Goal: Find specific page/section: Find specific page/section

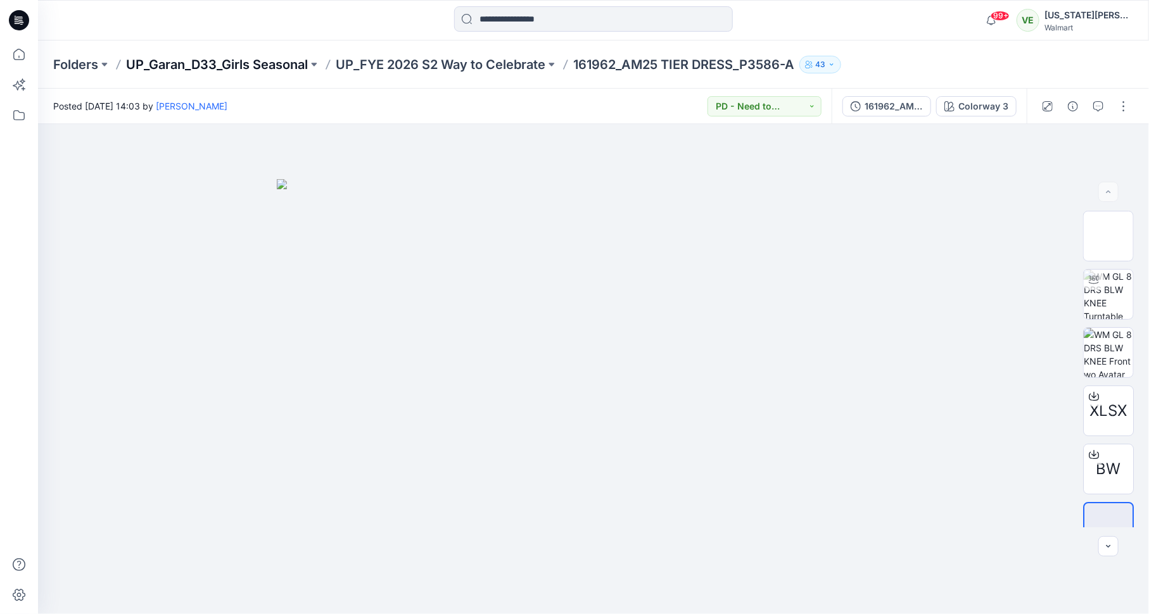
click at [277, 65] on p "UP_Garan_D33_Girls Seasonal" at bounding box center [217, 65] width 182 height 18
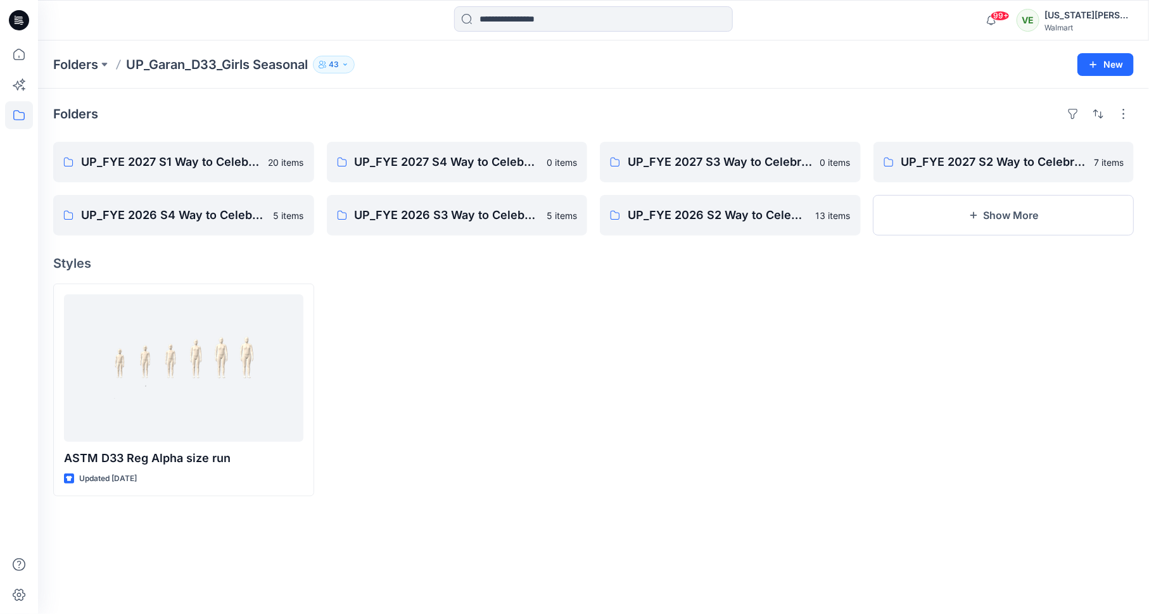
click at [83, 53] on div "Folders UP_Garan_D33_Girls Seasonal 43 New" at bounding box center [593, 65] width 1111 height 48
click at [85, 62] on p "Folders" at bounding box center [75, 65] width 45 height 18
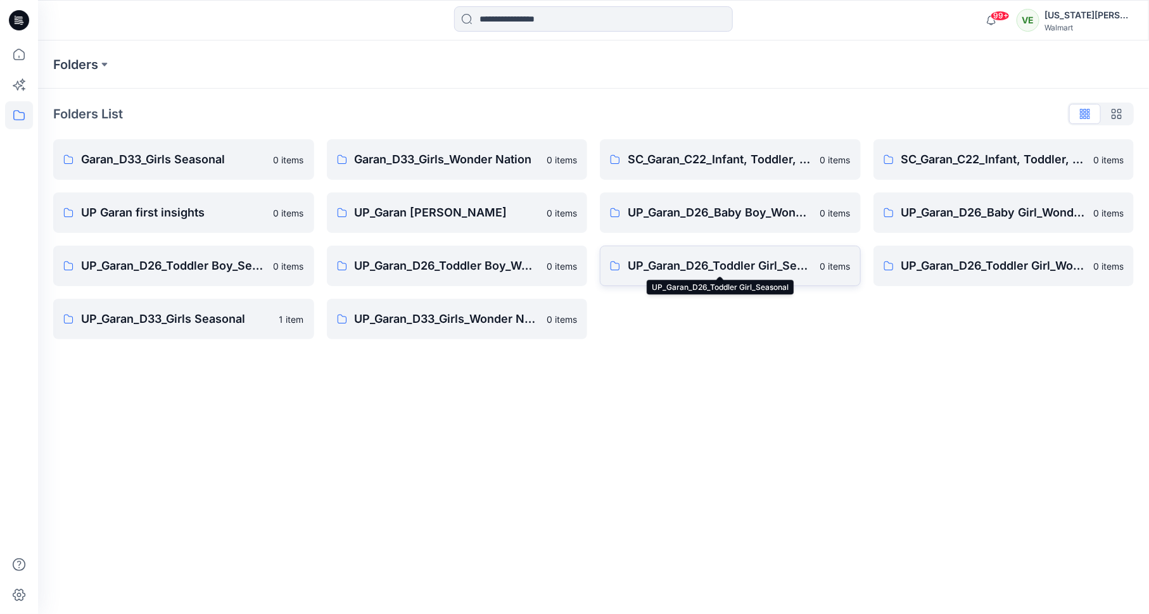
click at [728, 271] on p "UP_Garan_D26_Toddler Girl_Seasonal" at bounding box center [720, 266] width 185 height 18
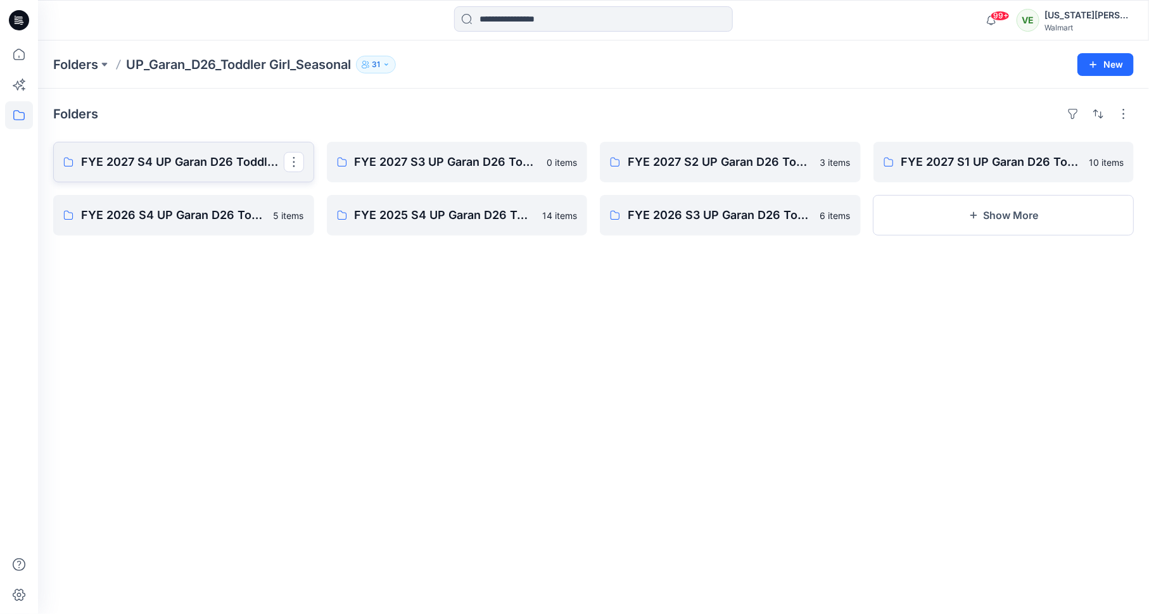
click at [230, 162] on p "FYE 2027 S4 UP Garan D26 Toddler Girl_Seasonal" at bounding box center [182, 162] width 203 height 18
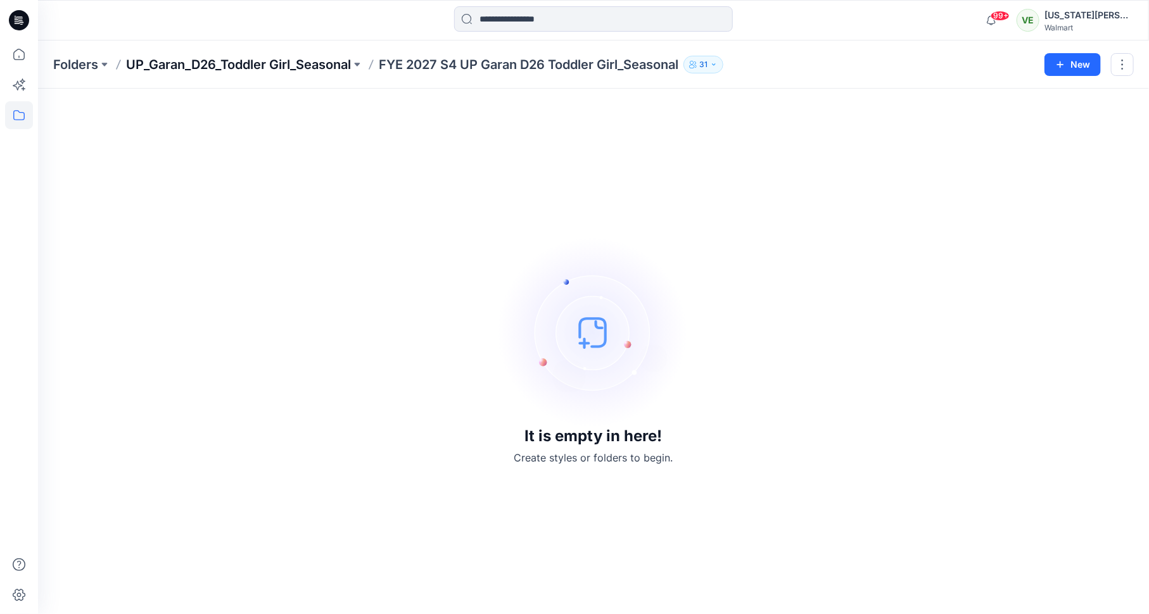
click at [320, 62] on p "UP_Garan_D26_Toddler Girl_Seasonal" at bounding box center [238, 65] width 225 height 18
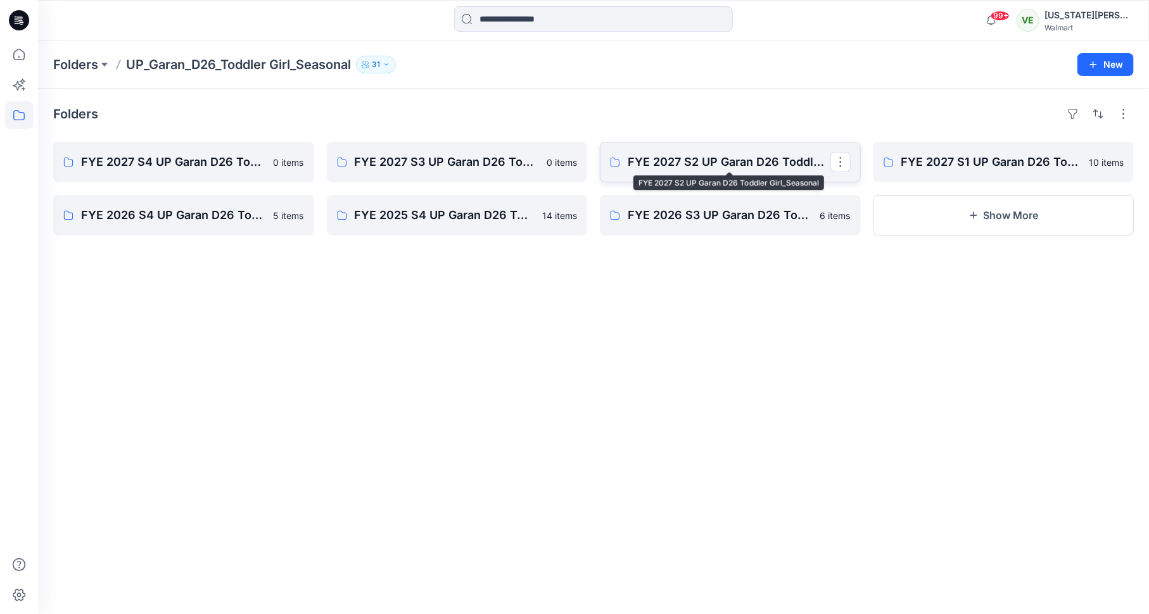
click at [720, 165] on p "FYE 2027 S2 UP Garan D26 Toddler Girl_Seasonal" at bounding box center [729, 162] width 203 height 18
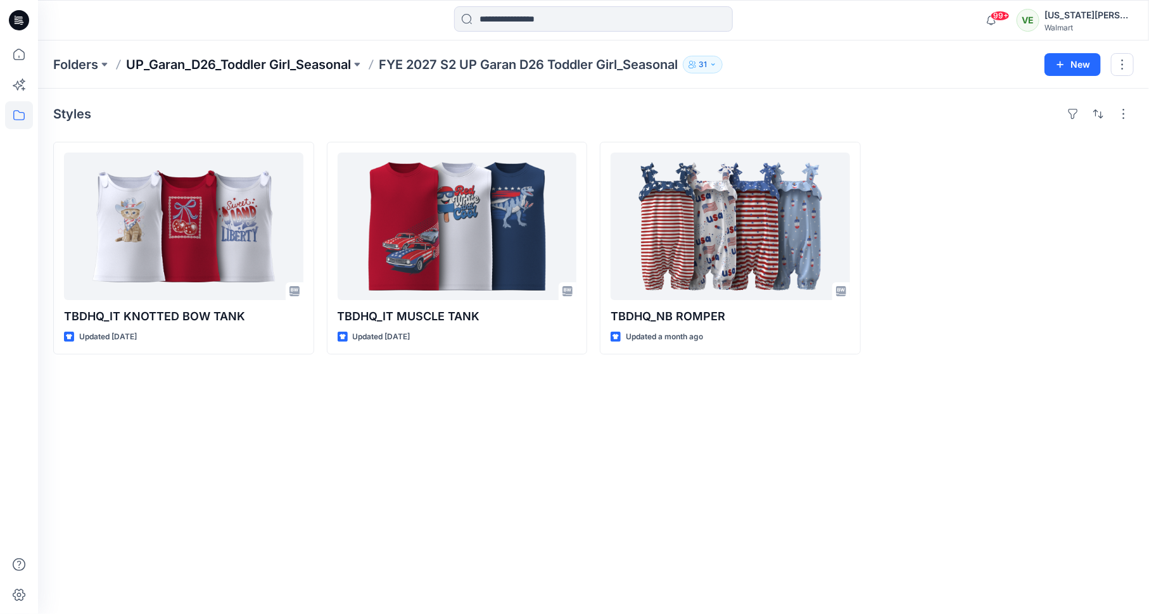
click at [233, 65] on p "UP_Garan_D26_Toddler Girl_Seasonal" at bounding box center [238, 65] width 225 height 18
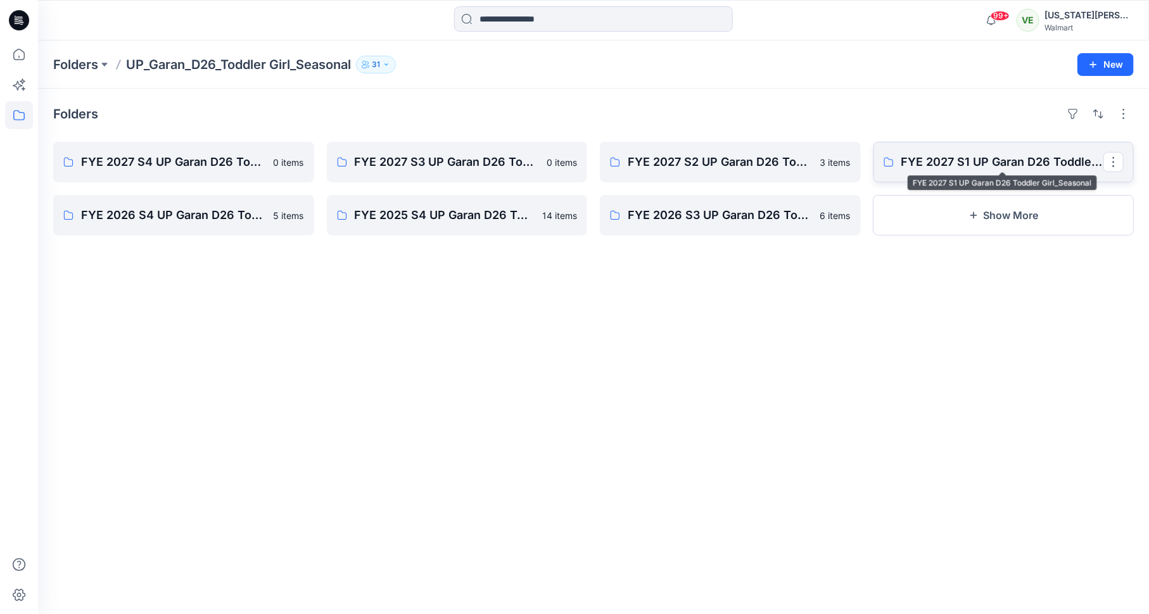
click at [976, 160] on p "FYE 2027 S1 UP Garan D26 Toddler Girl_Seasonal" at bounding box center [1002, 162] width 203 height 18
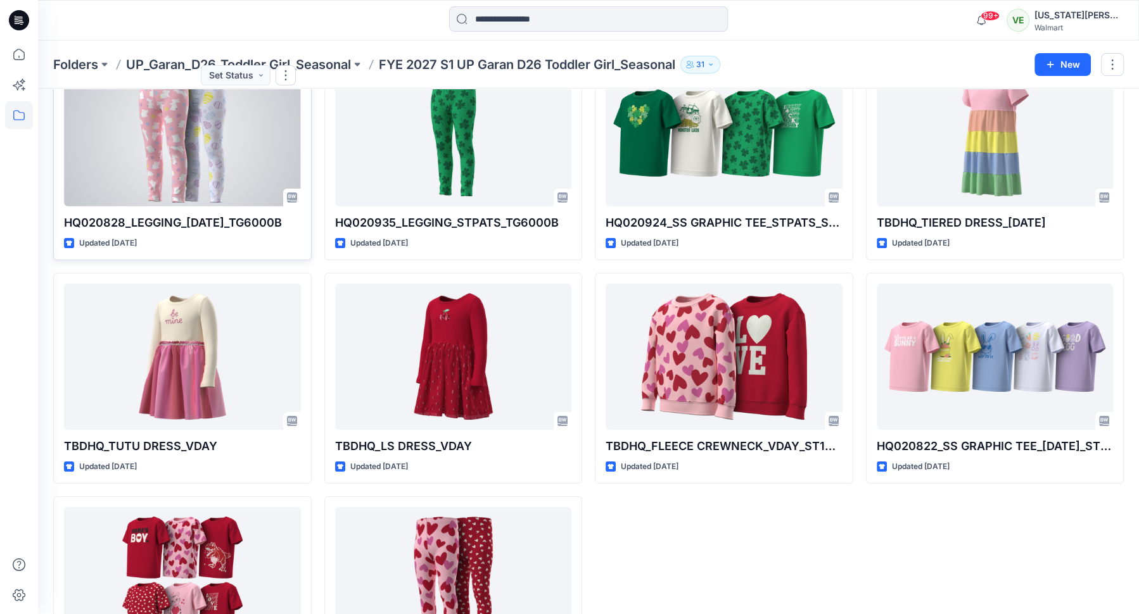
scroll to position [200, 0]
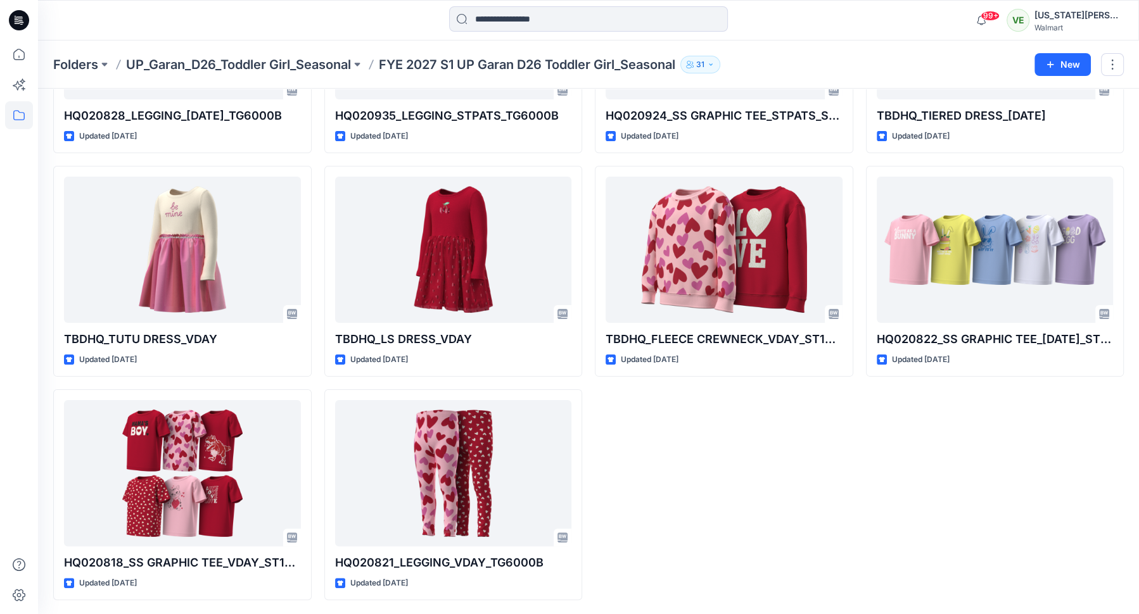
click at [260, 75] on div "Folders UP_Garan_D26_Toddler Girl_Seasonal FYE 2027 S1 UP Garan D26 Toddler Gir…" at bounding box center [588, 65] width 1101 height 48
click at [263, 62] on p "UP_Garan_D26_Toddler Girl_Seasonal" at bounding box center [238, 65] width 225 height 18
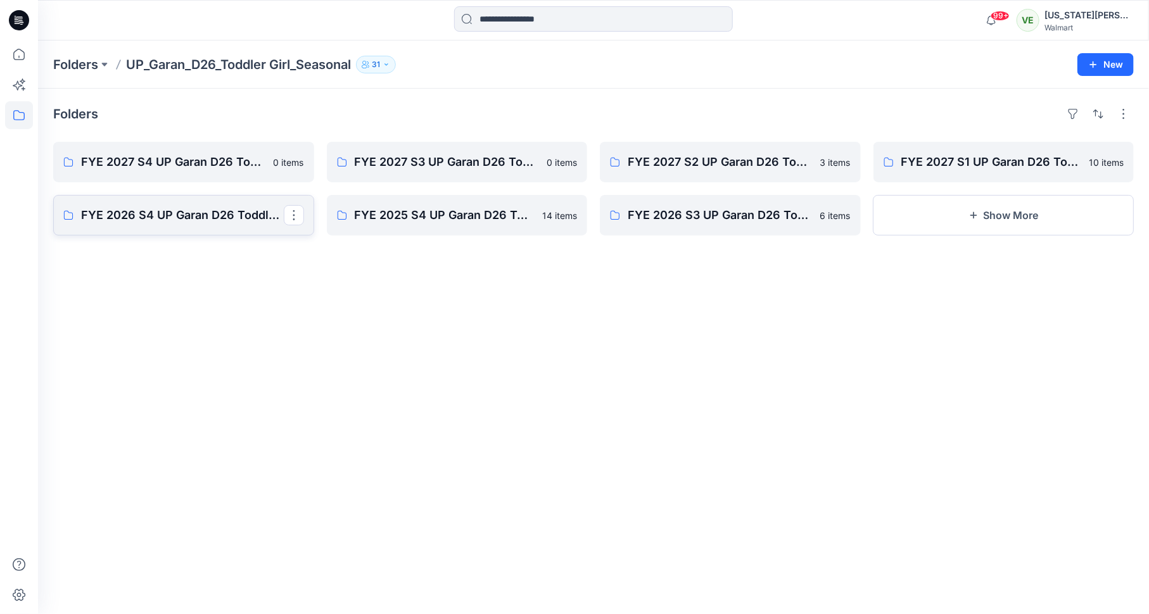
click at [187, 227] on link "FYE 2026 S4 UP Garan D26 Toddler Girl Seasonal" at bounding box center [183, 215] width 261 height 41
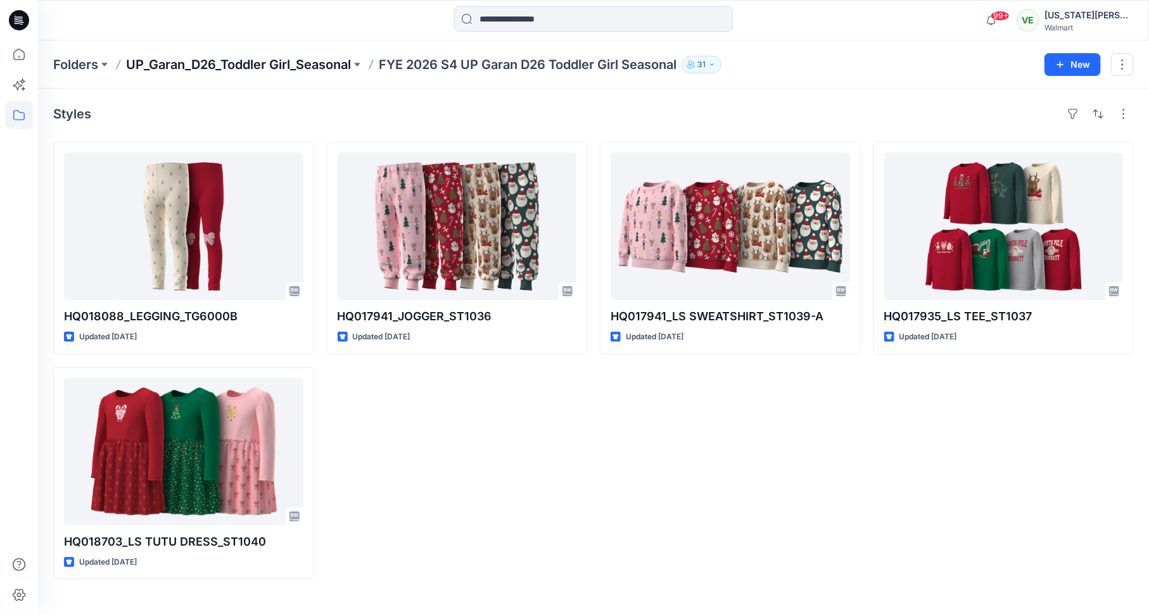
click at [240, 70] on p "UP_Garan_D26_Toddler Girl_Seasonal" at bounding box center [238, 65] width 225 height 18
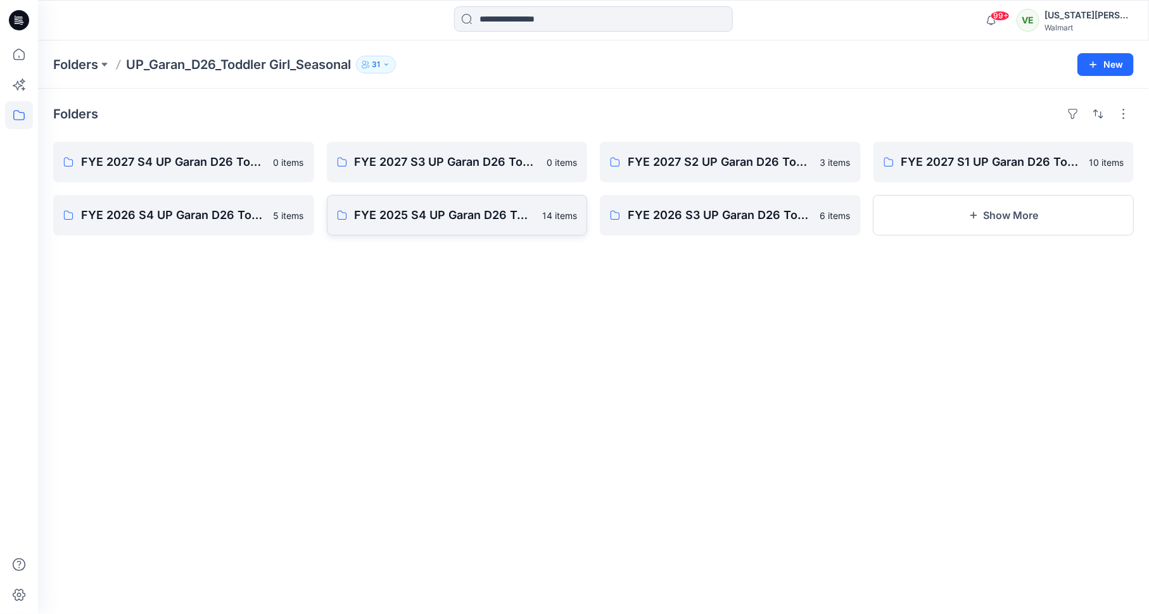
click at [482, 206] on p "FYE 2025 S4 UP Garan D26 Toddler Girl_Seasonal" at bounding box center [445, 215] width 181 height 18
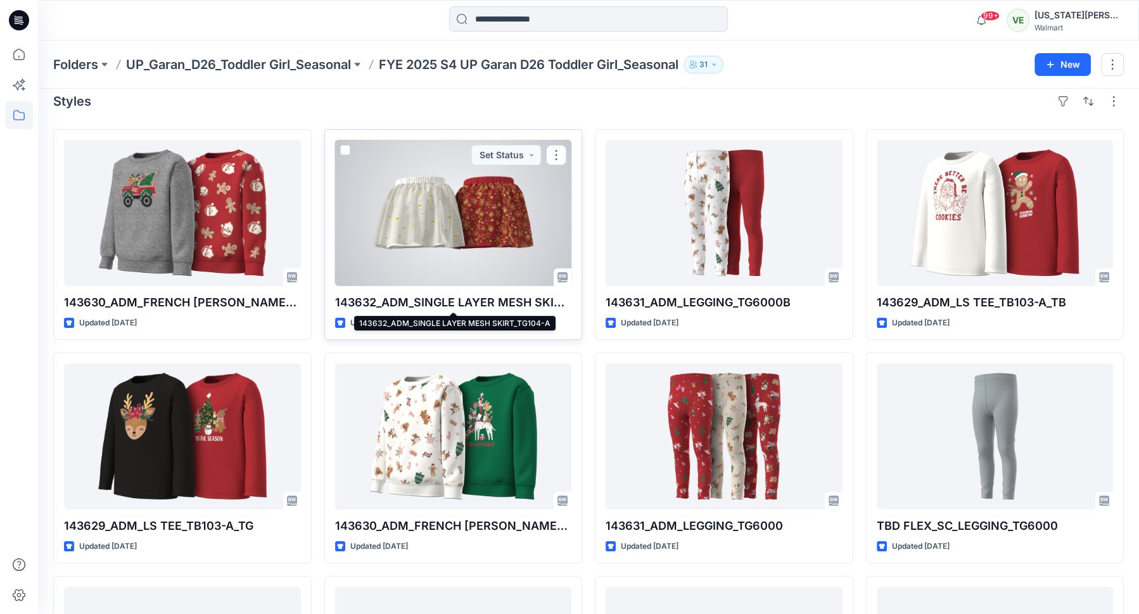
scroll to position [20, 0]
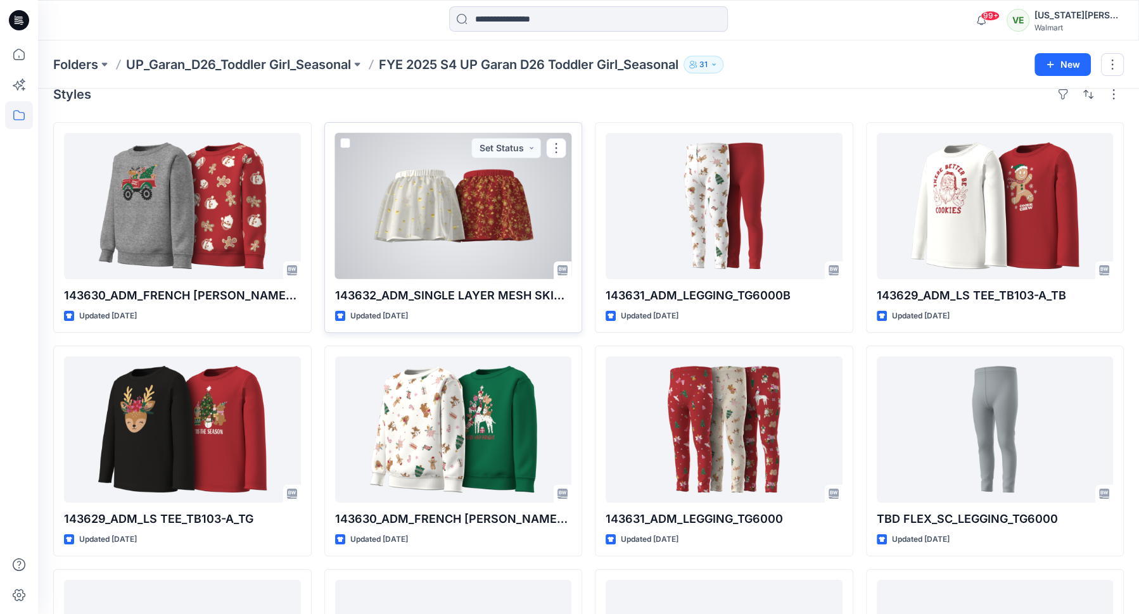
click at [457, 217] on div at bounding box center [453, 206] width 237 height 146
